Goal: Information Seeking & Learning: Learn about a topic

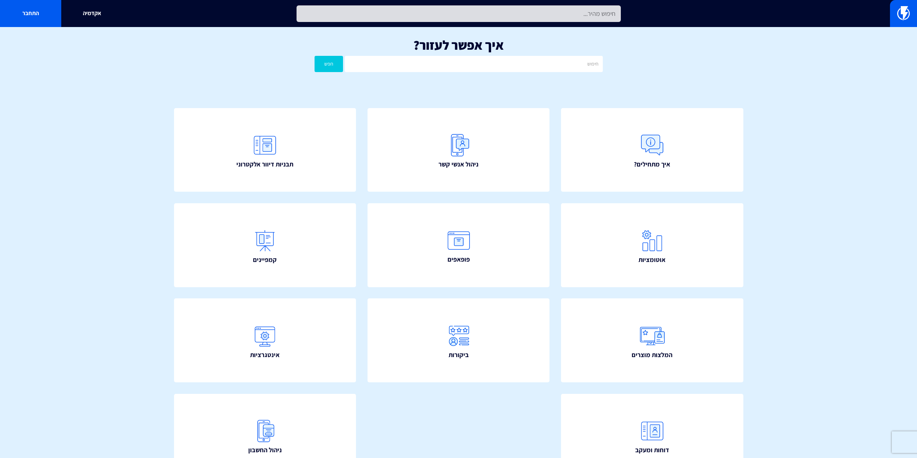
click at [456, 10] on input "text" at bounding box center [459, 13] width 324 height 17
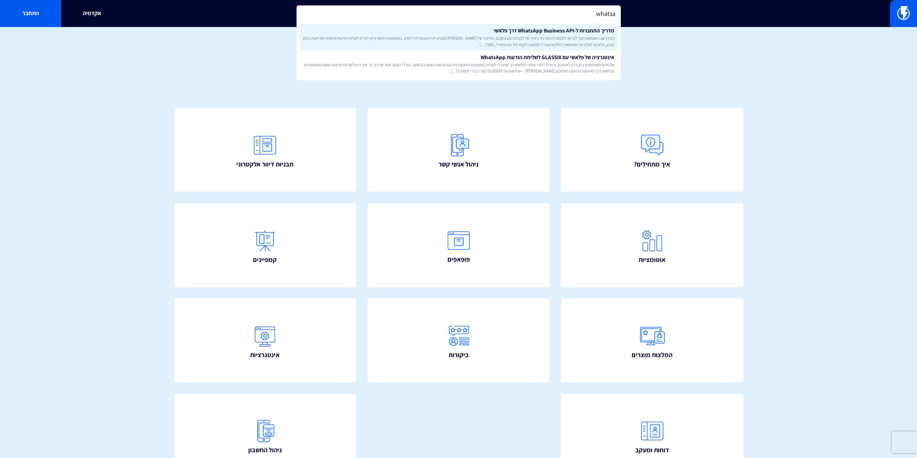
type input "whatsa"
click at [483, 36] on span "בעידן שבו וואטסאפ הפך לערוץ התקשורת המרכזי ביותר של לקוחות עם עסקים, החיבור של …" at bounding box center [458, 41] width 311 height 12
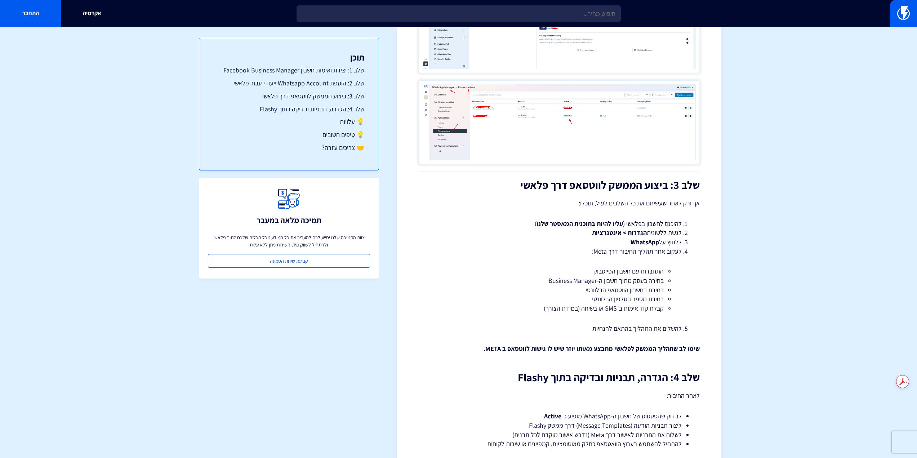
scroll to position [1181, 0]
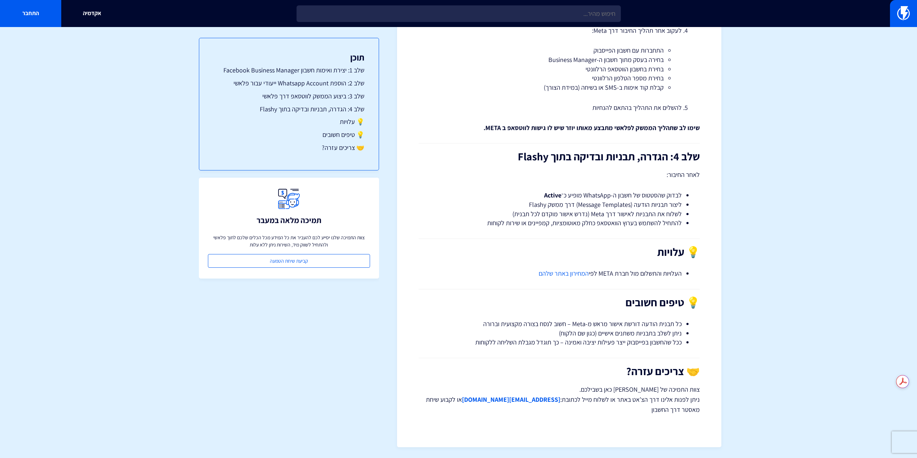
drag, startPoint x: 496, startPoint y: 79, endPoint x: 476, endPoint y: 171, distance: 94.0
